Goal: Task Accomplishment & Management: Manage account settings

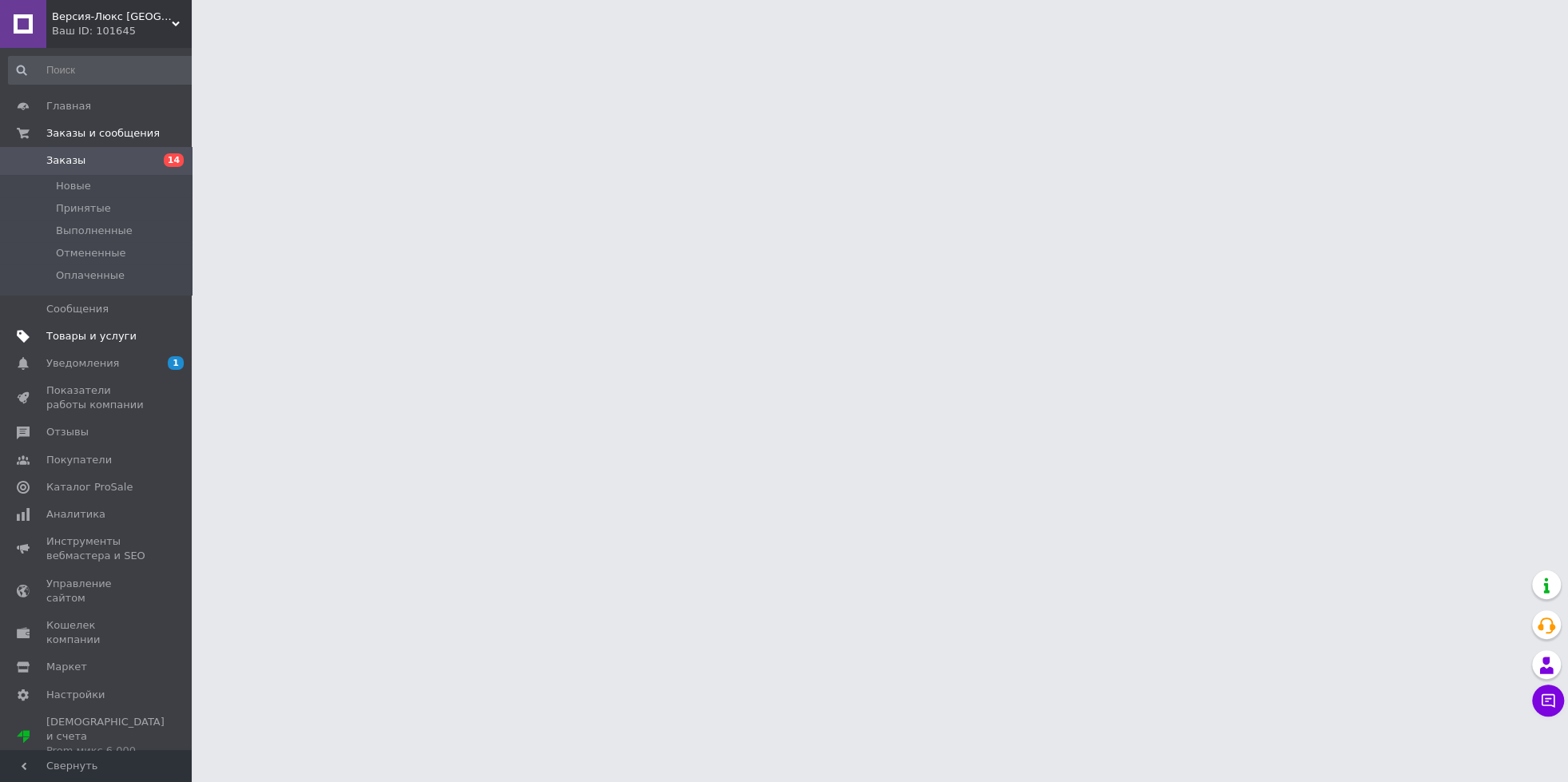
click at [87, 350] on link "Товары и услуги" at bounding box center [103, 337] width 206 height 28
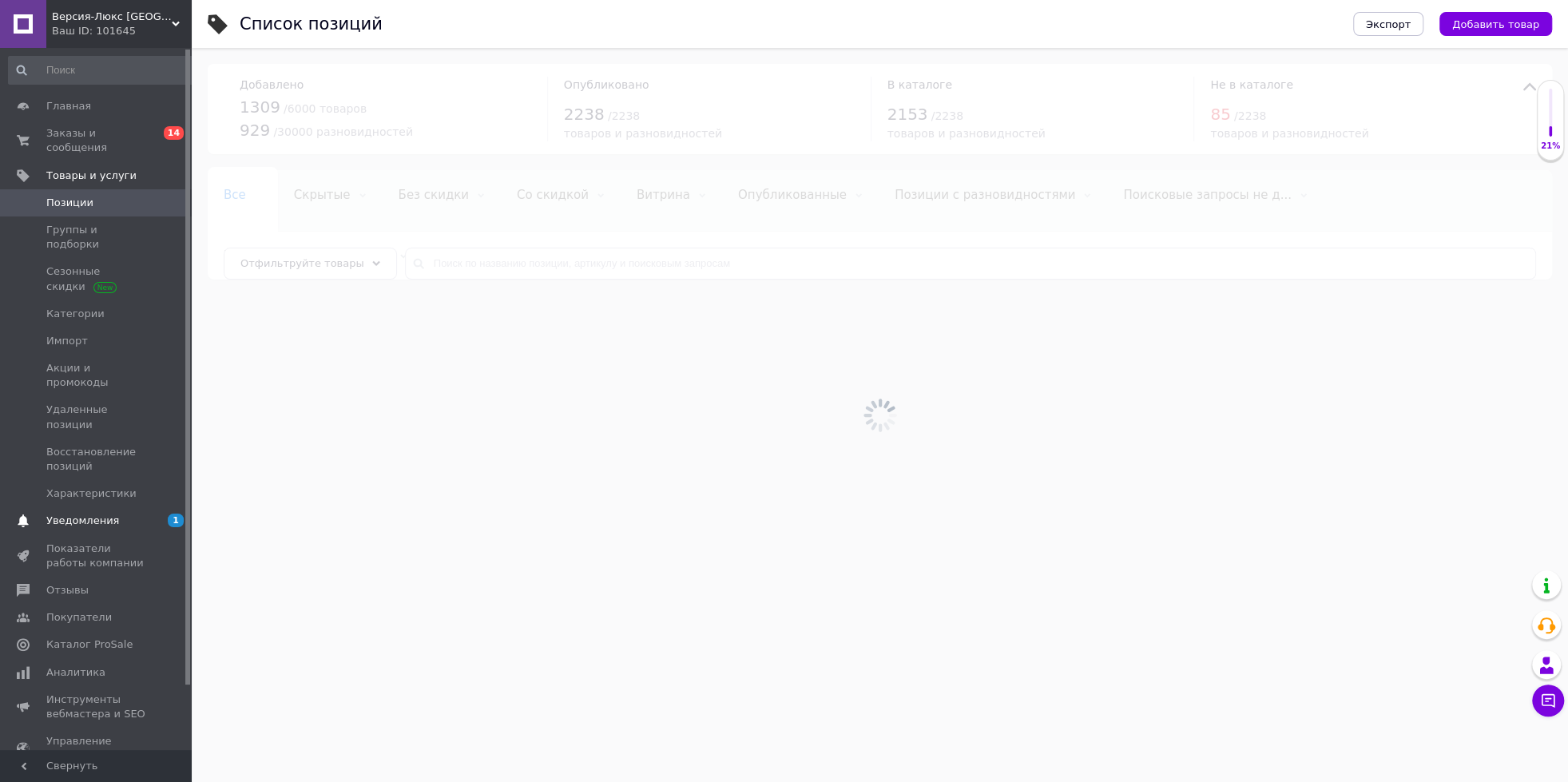
click at [107, 513] on span "Уведомления" at bounding box center [83, 521] width 73 height 15
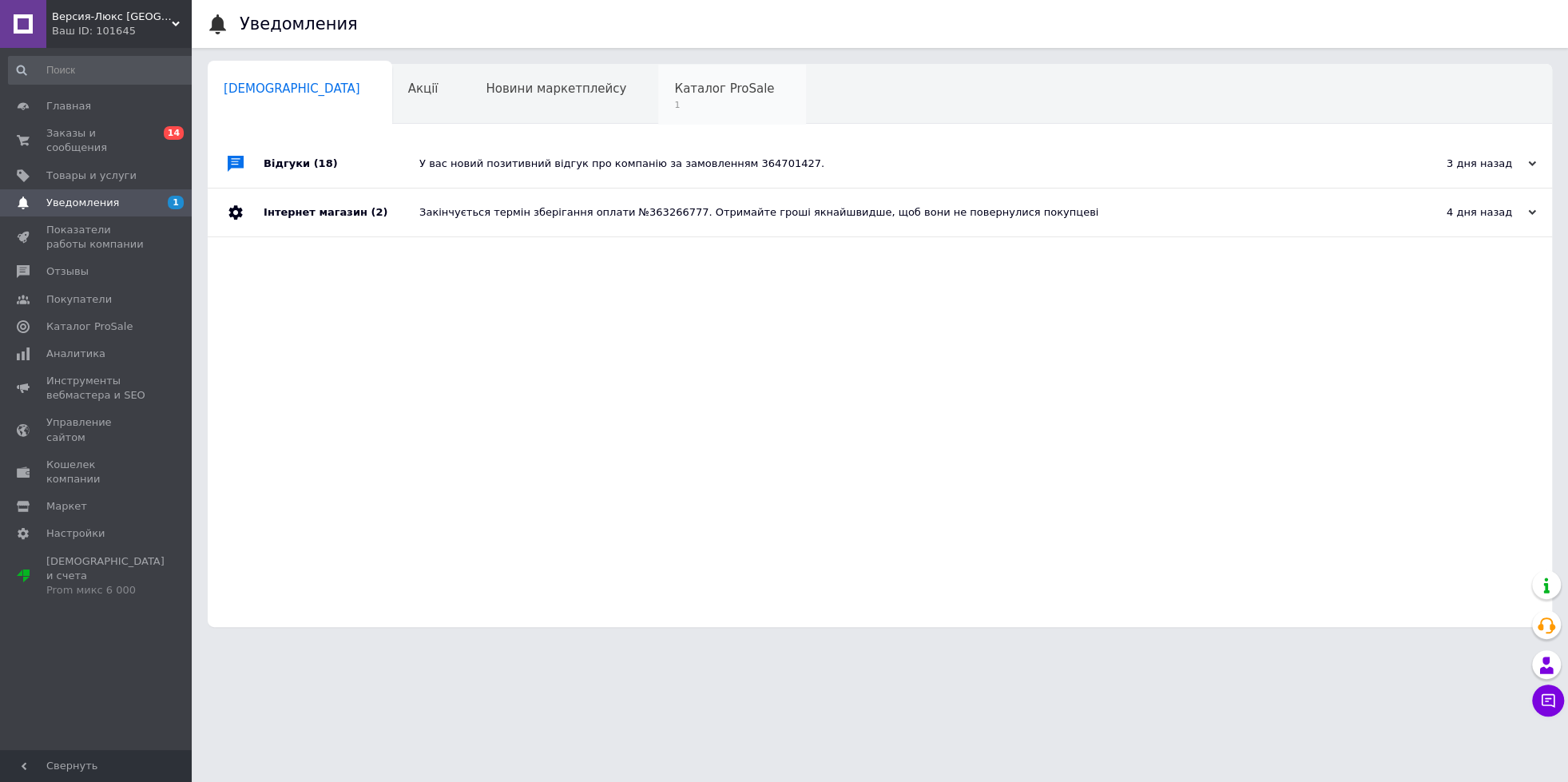
click at [674, 104] on span "1" at bounding box center [724, 104] width 100 height 12
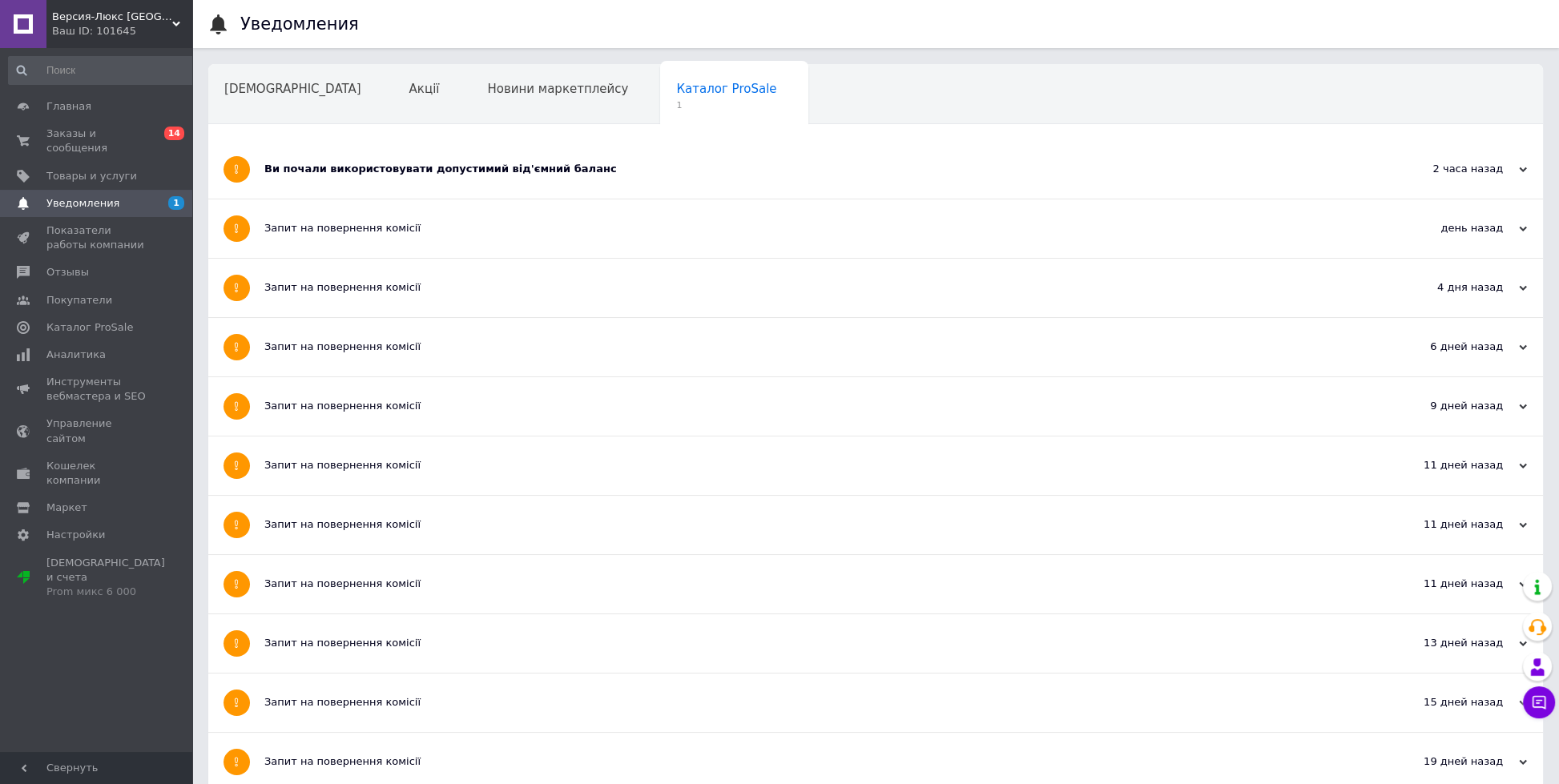
click at [520, 175] on div "Ви почали використовувати допустимий від'ємний баланс" at bounding box center [815, 169] width 1102 height 15
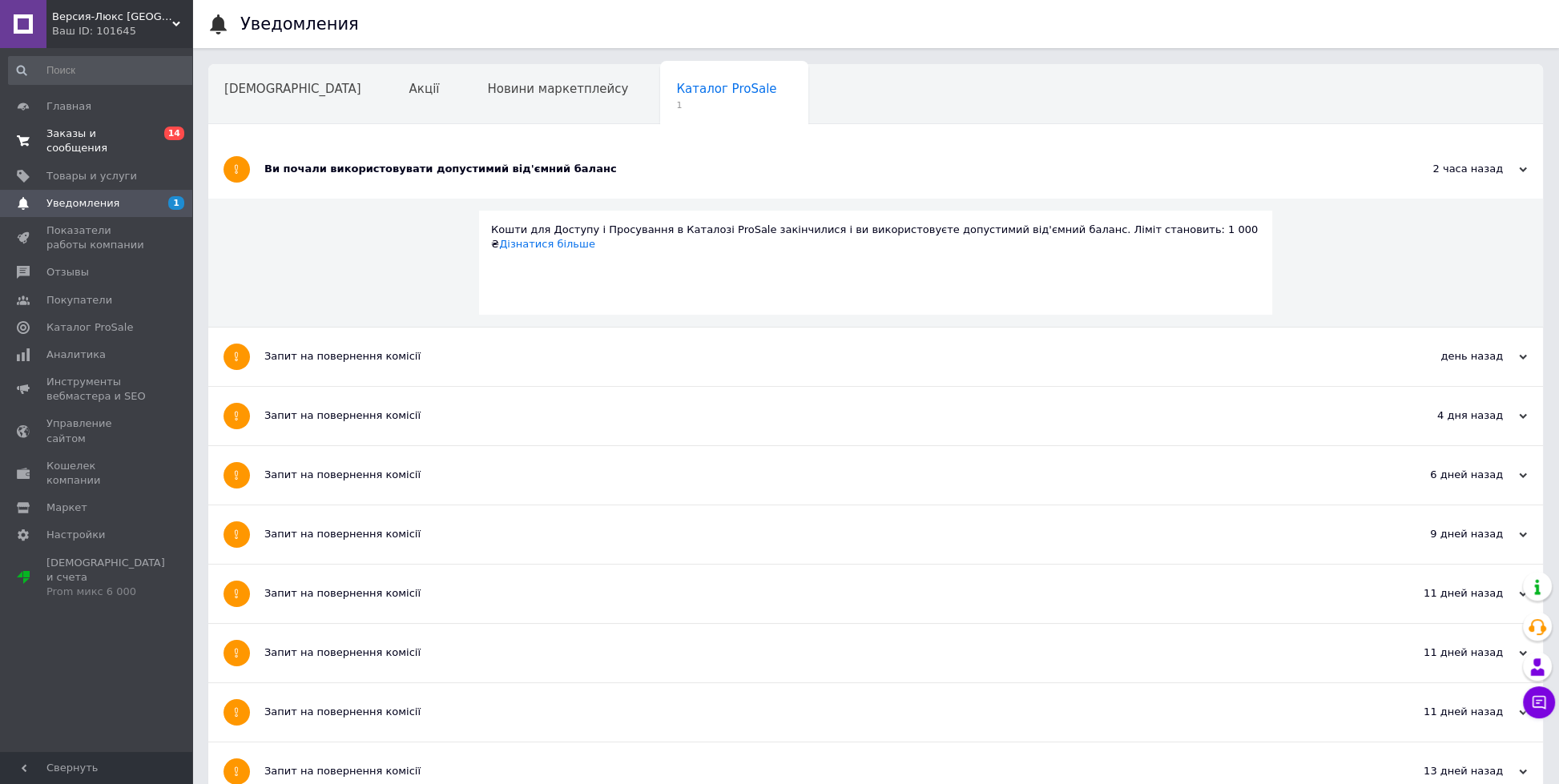
click at [67, 140] on span "Заказы и сообщения" at bounding box center [97, 141] width 101 height 29
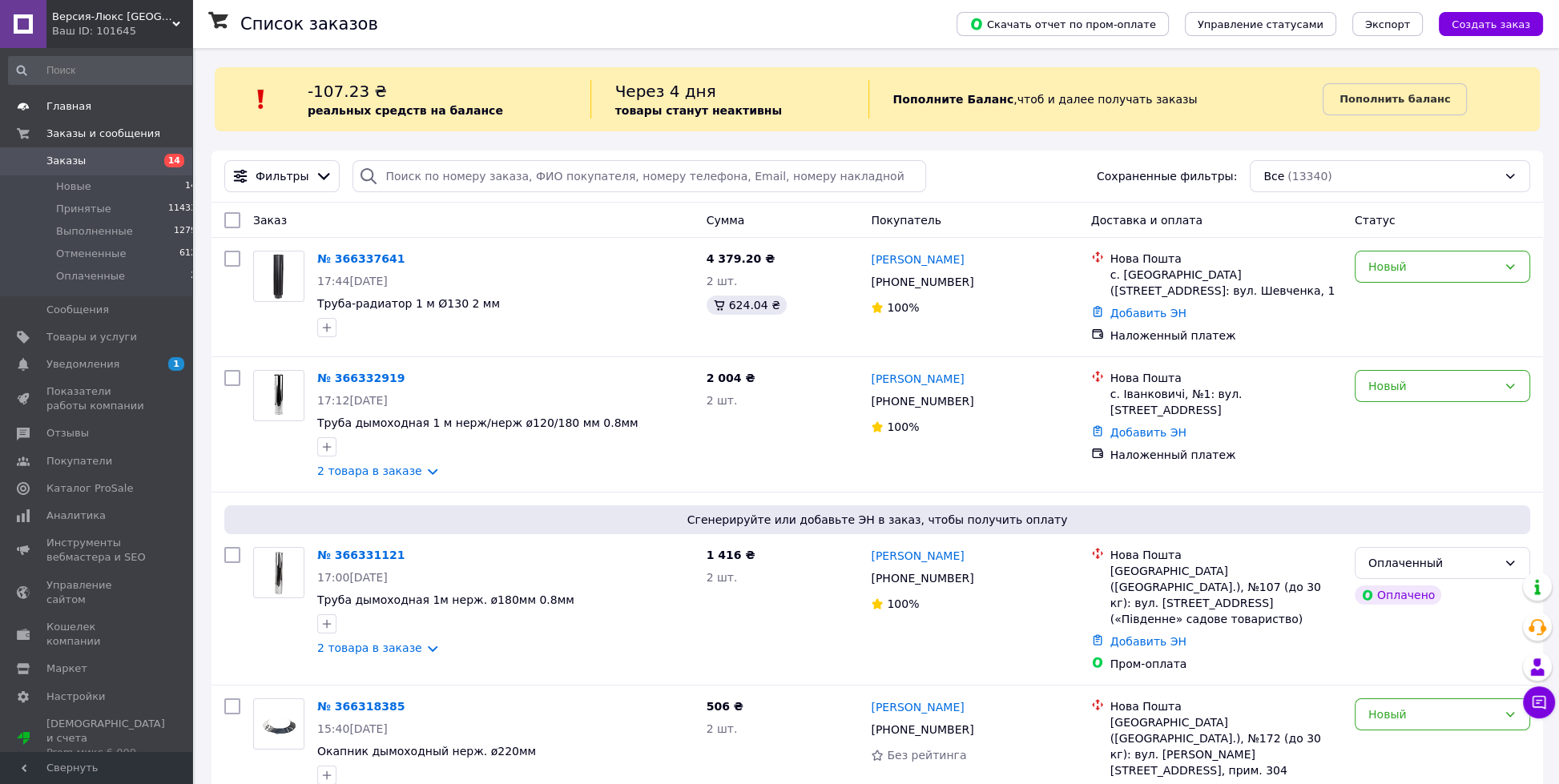
click at [60, 109] on span "Главная" at bounding box center [68, 106] width 45 height 15
